Goal: Navigation & Orientation: Find specific page/section

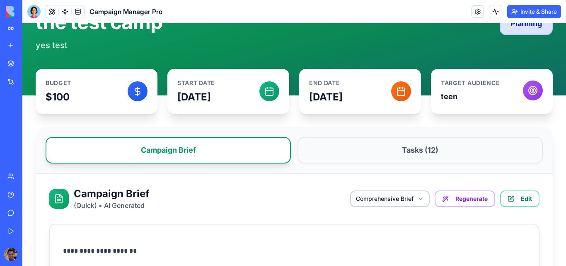
scroll to position [124, 0]
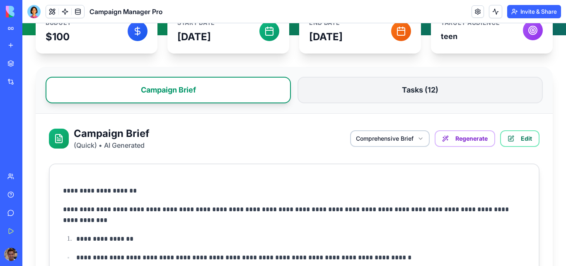
click at [392, 92] on button "Tasks ( 12 )" at bounding box center [420, 90] width 245 height 27
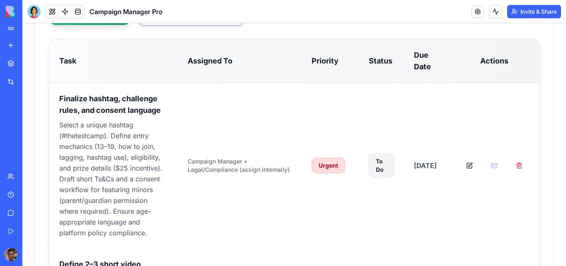
scroll to position [290, 0]
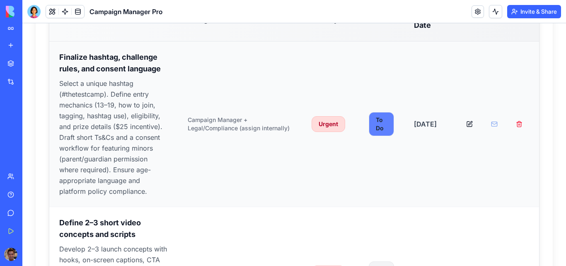
click at [380, 124] on div "To Do" at bounding box center [381, 124] width 25 height 24
click at [324, 124] on div "Urgent" at bounding box center [329, 124] width 34 height 16
click at [462, 127] on button at bounding box center [470, 124] width 20 height 20
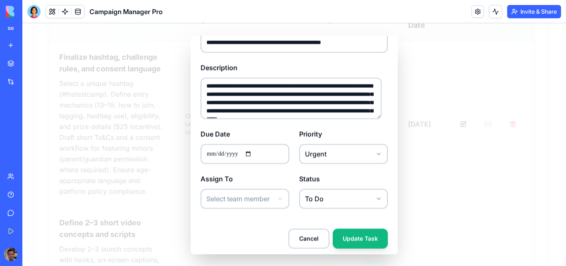
scroll to position [74, 0]
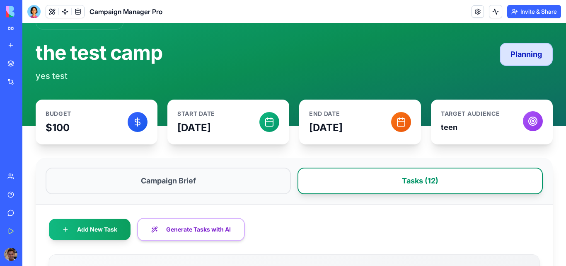
scroll to position [0, 0]
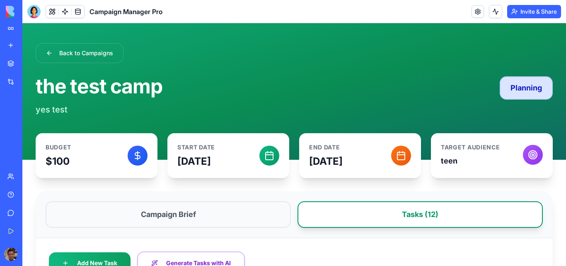
click at [178, 162] on p "[DATE]" at bounding box center [218, 161] width 82 height 13
click at [72, 57] on button "Back to Campaigns" at bounding box center [80, 53] width 88 height 20
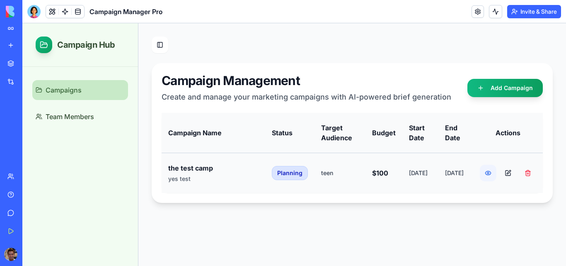
click at [480, 175] on button at bounding box center [488, 173] width 17 height 17
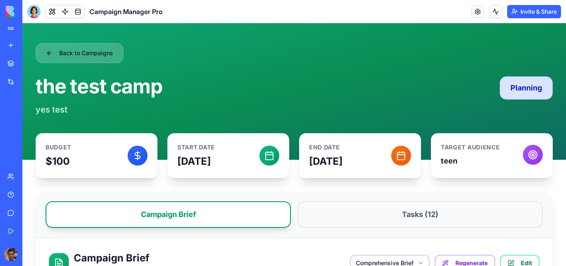
click at [81, 52] on button "Back to Campaigns" at bounding box center [80, 53] width 88 height 20
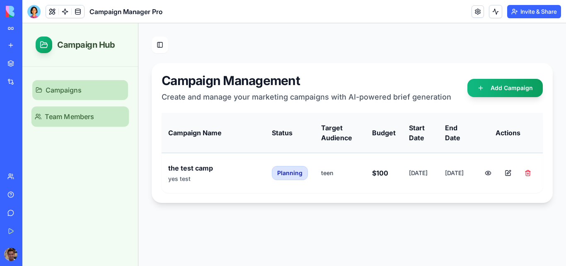
click at [77, 118] on span "Team Members" at bounding box center [69, 116] width 49 height 10
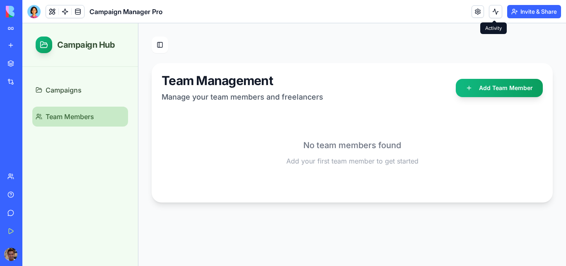
click at [495, 13] on button at bounding box center [495, 11] width 13 height 13
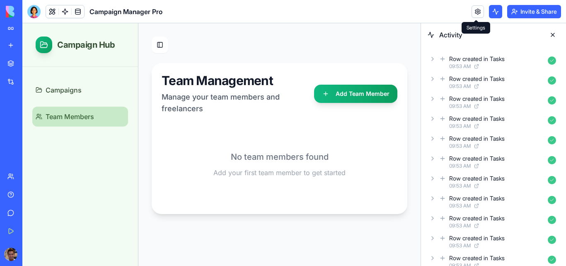
click at [479, 13] on link at bounding box center [478, 11] width 12 height 12
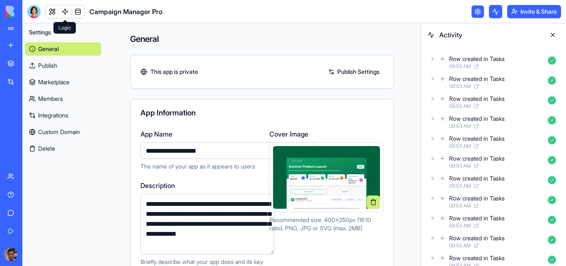
click at [67, 14] on link at bounding box center [65, 11] width 12 height 12
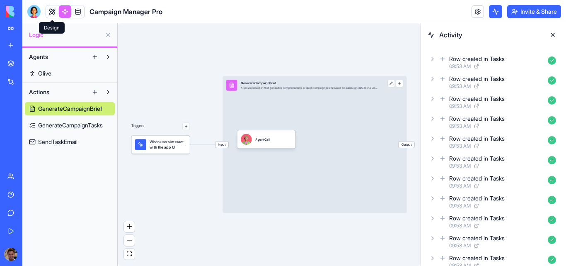
click at [53, 13] on link at bounding box center [52, 11] width 12 height 12
